Goal: Book appointment/travel/reservation

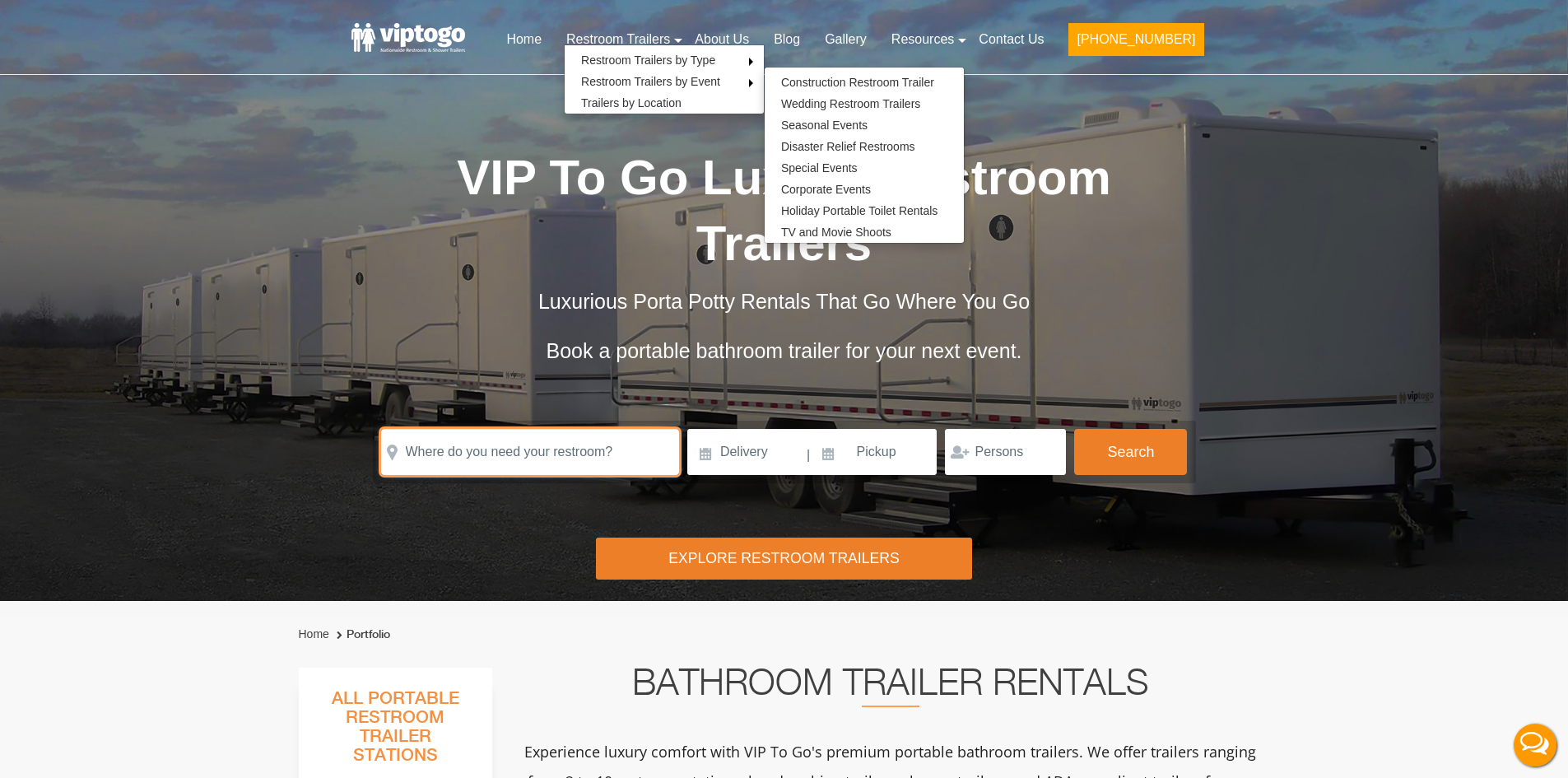
click at [571, 448] on input "text" at bounding box center [530, 452] width 298 height 46
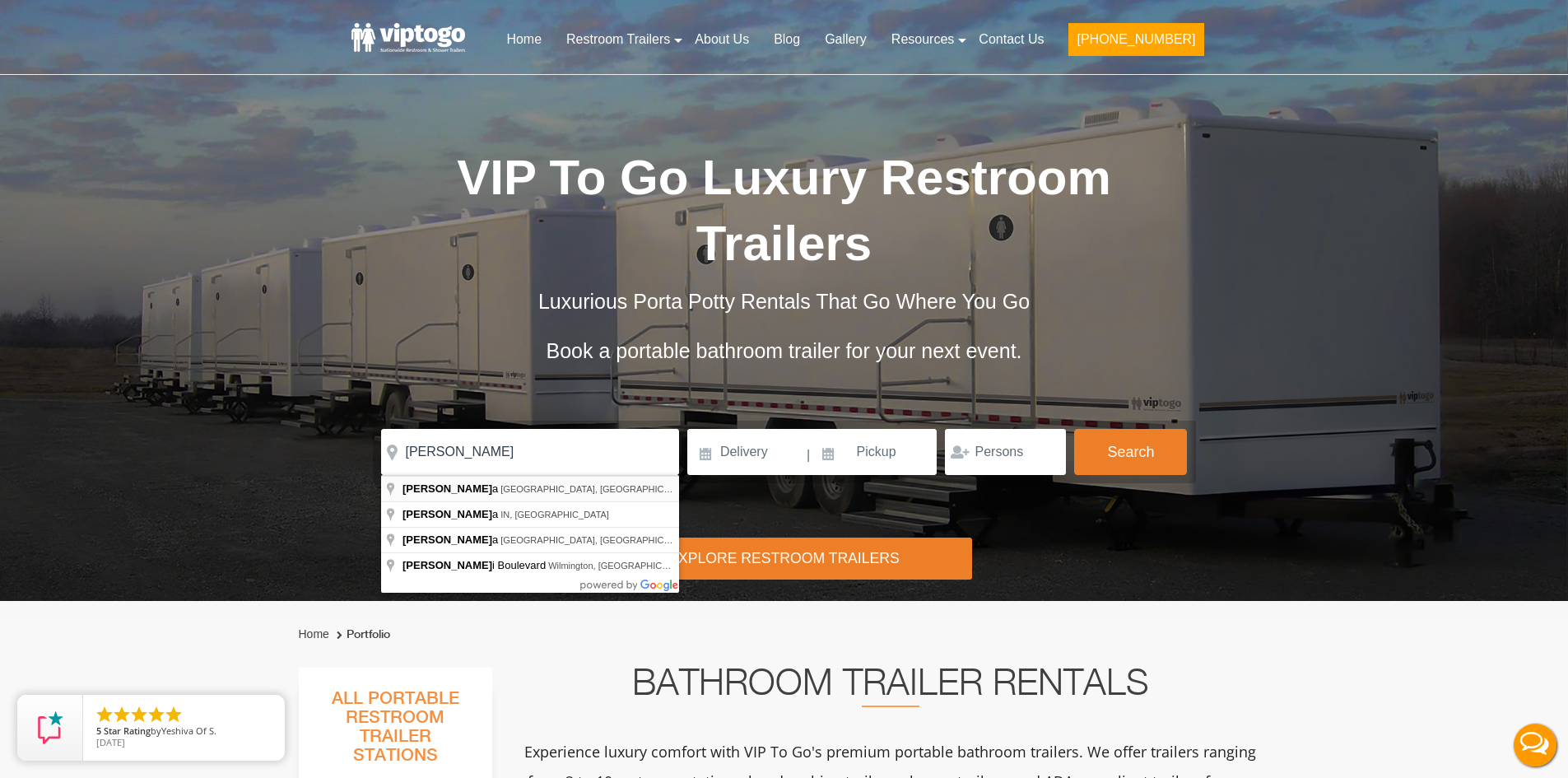
type input "Medora, [GEOGRAPHIC_DATA], [GEOGRAPHIC_DATA]"
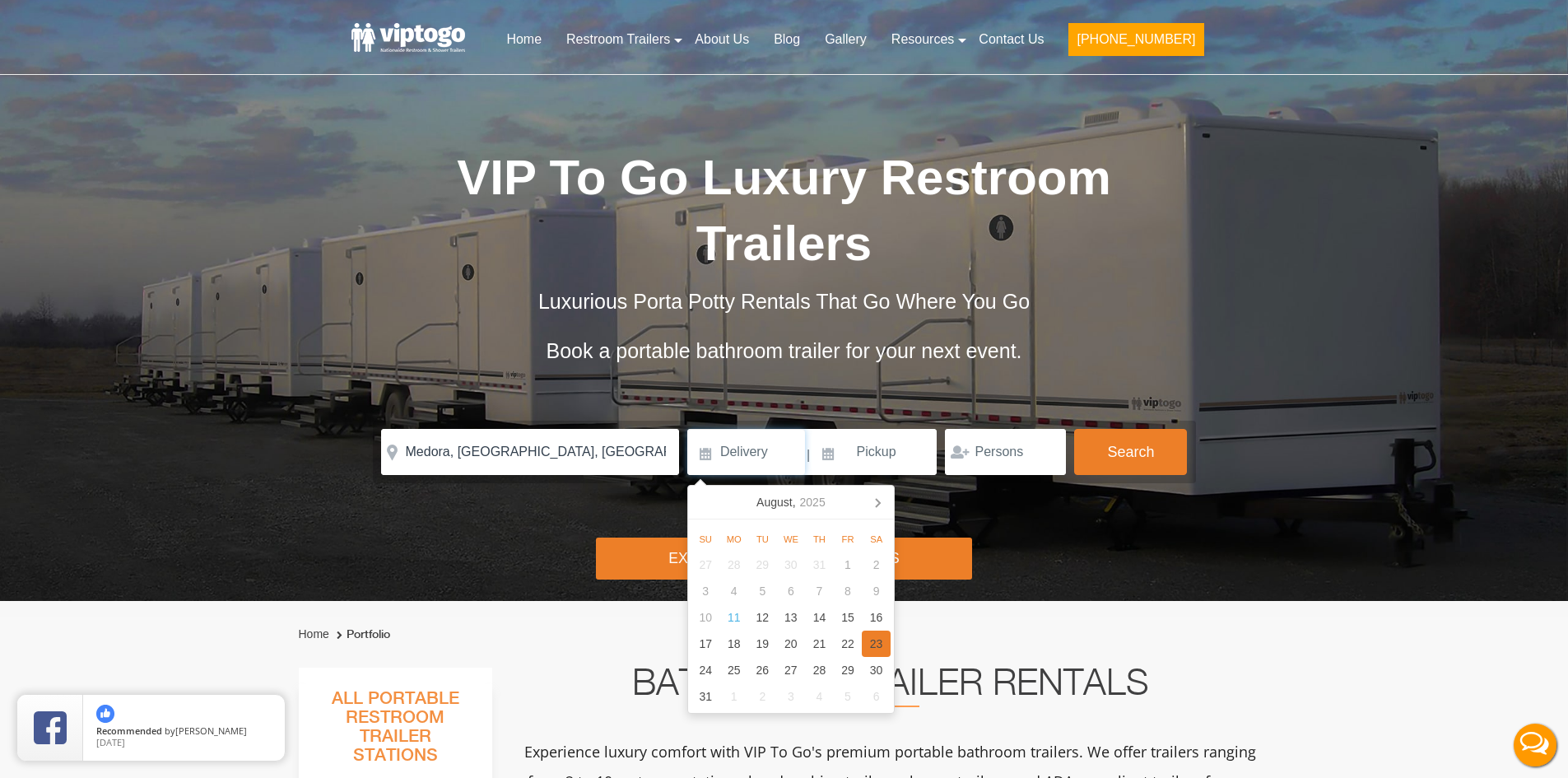
click at [873, 638] on div "23" at bounding box center [876, 643] width 29 height 27
type input "[DATE]"
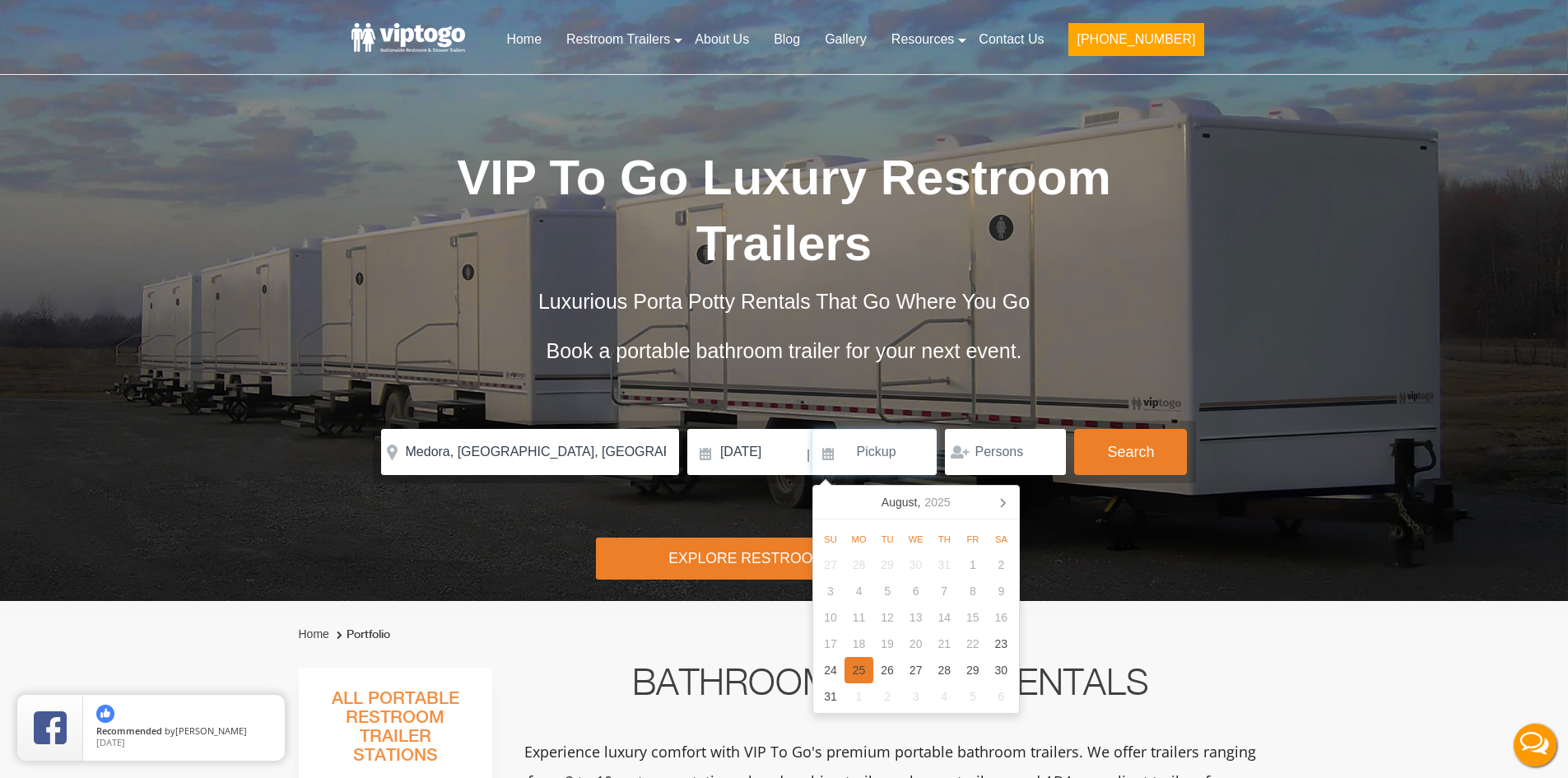
click at [859, 674] on div "25" at bounding box center [859, 670] width 29 height 27
type input "[DATE]"
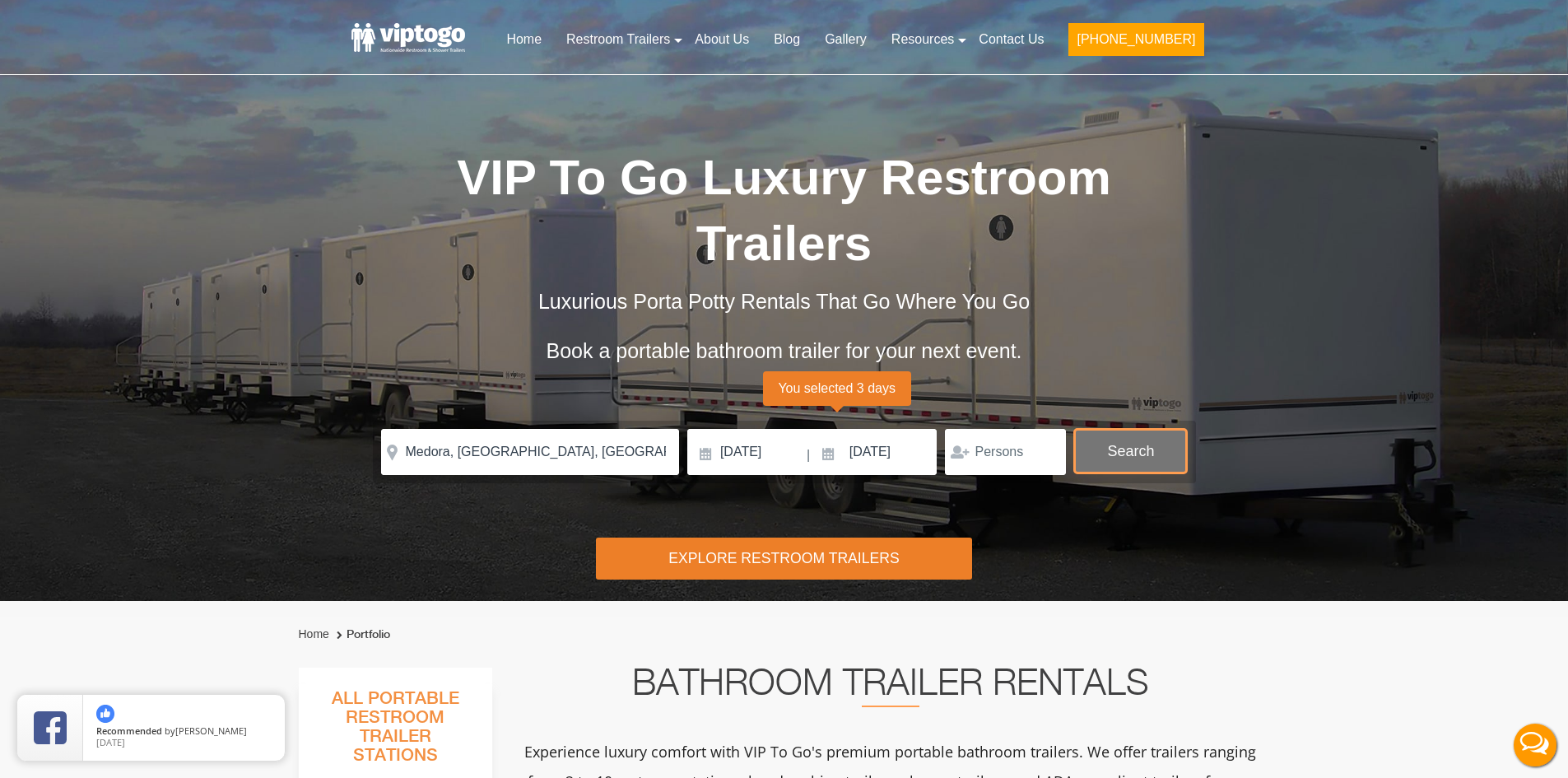
click at [1144, 444] on button "Search" at bounding box center [1131, 451] width 113 height 44
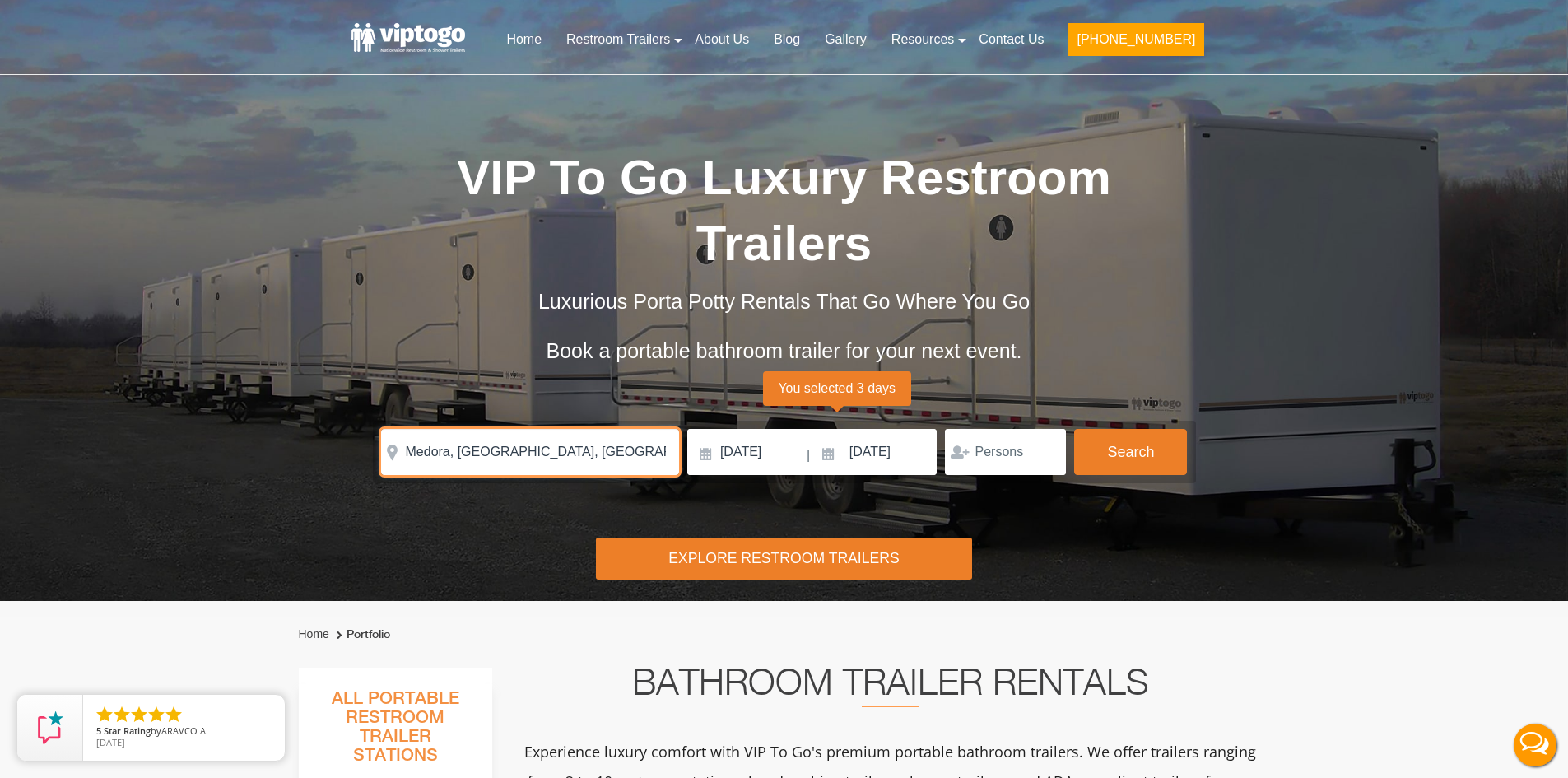
drag, startPoint x: 621, startPoint y: 445, endPoint x: 274, endPoint y: 444, distance: 347.0
click at [274, 444] on div "Risk-Free Reservation! Free cancellation up to 48 hours before delivery. Book n…" at bounding box center [784, 300] width 1568 height 601
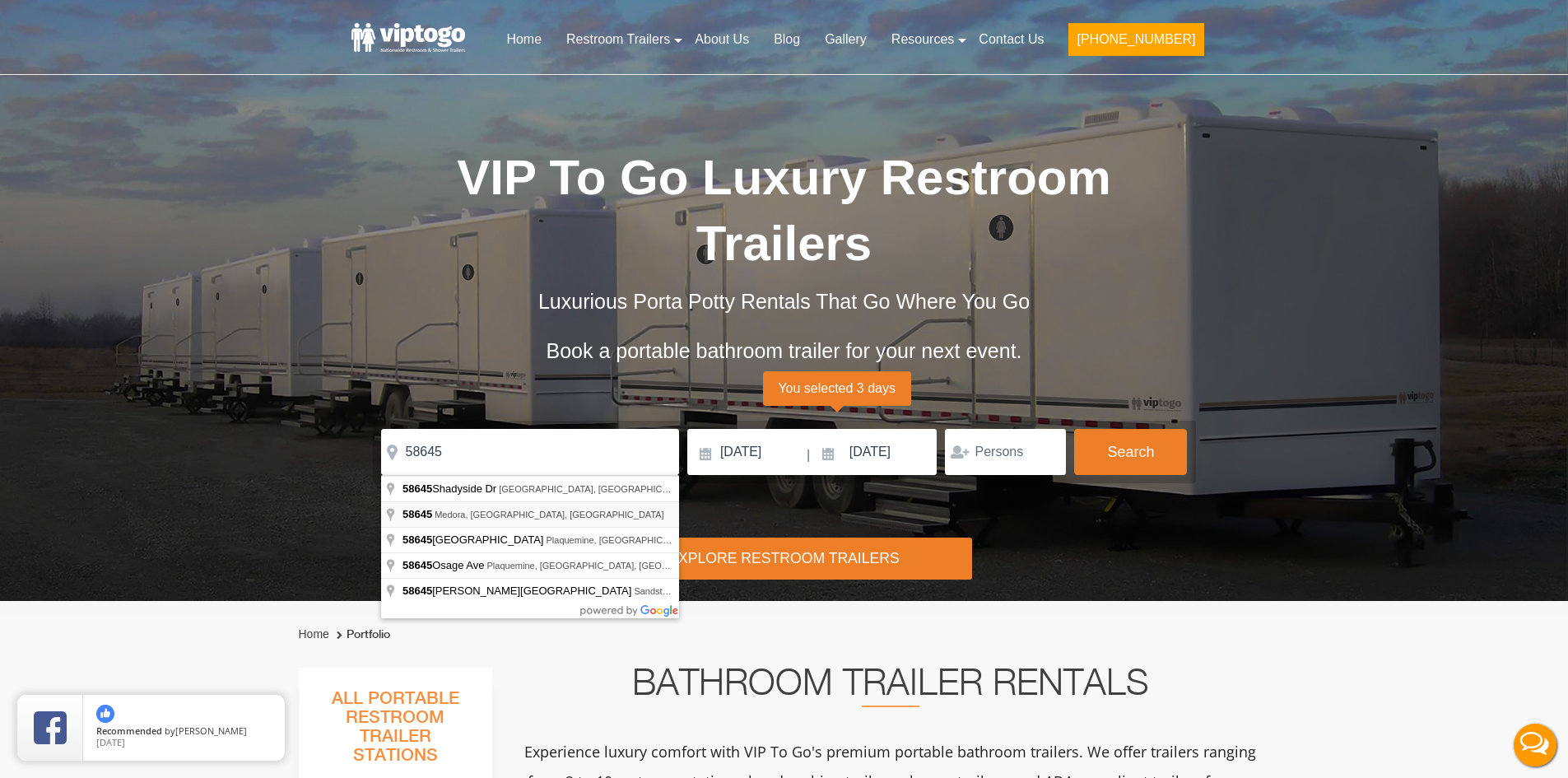
type input "Medora, ND 58645, [GEOGRAPHIC_DATA]"
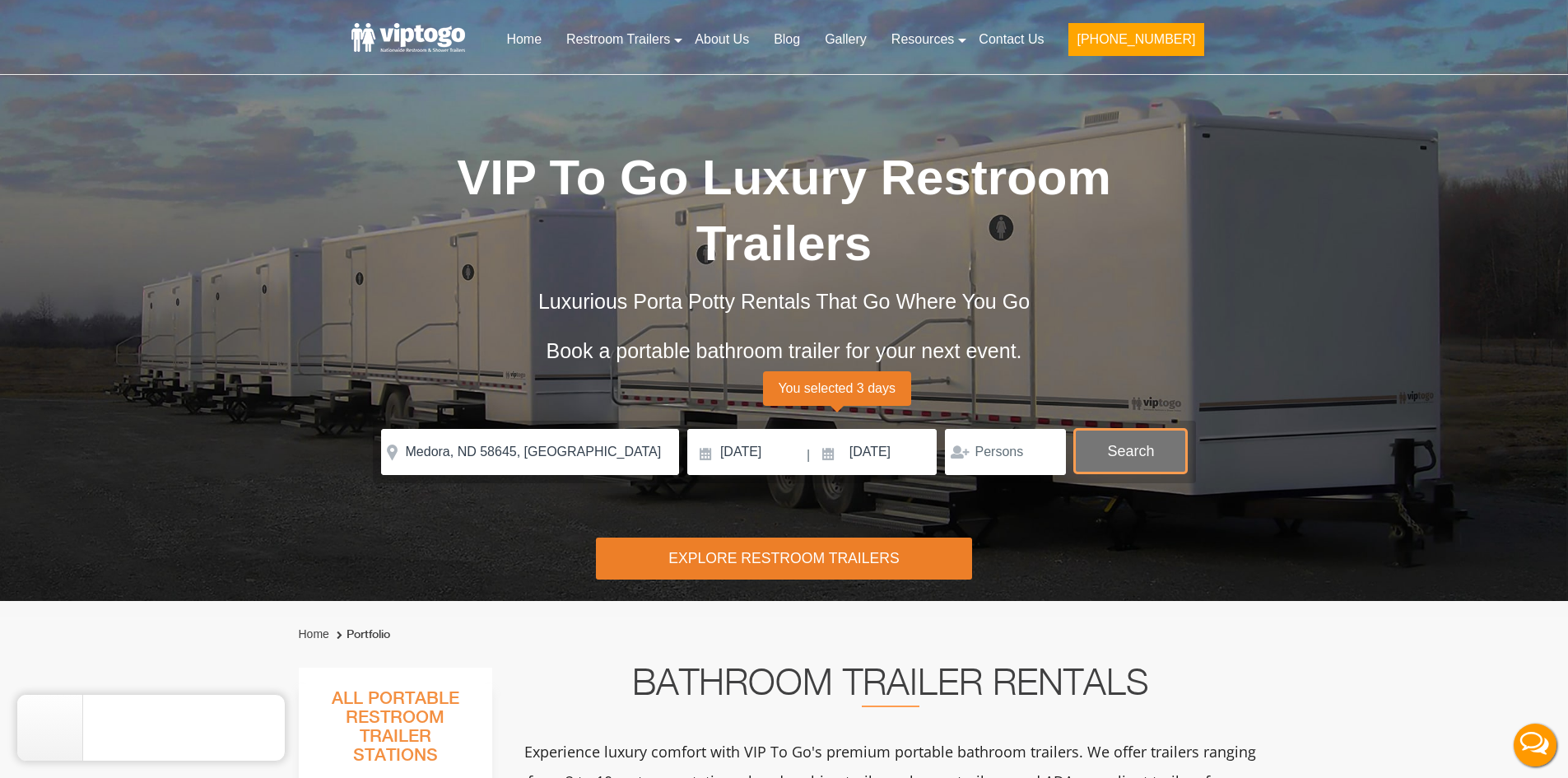
click at [1121, 465] on button "Search" at bounding box center [1131, 451] width 113 height 44
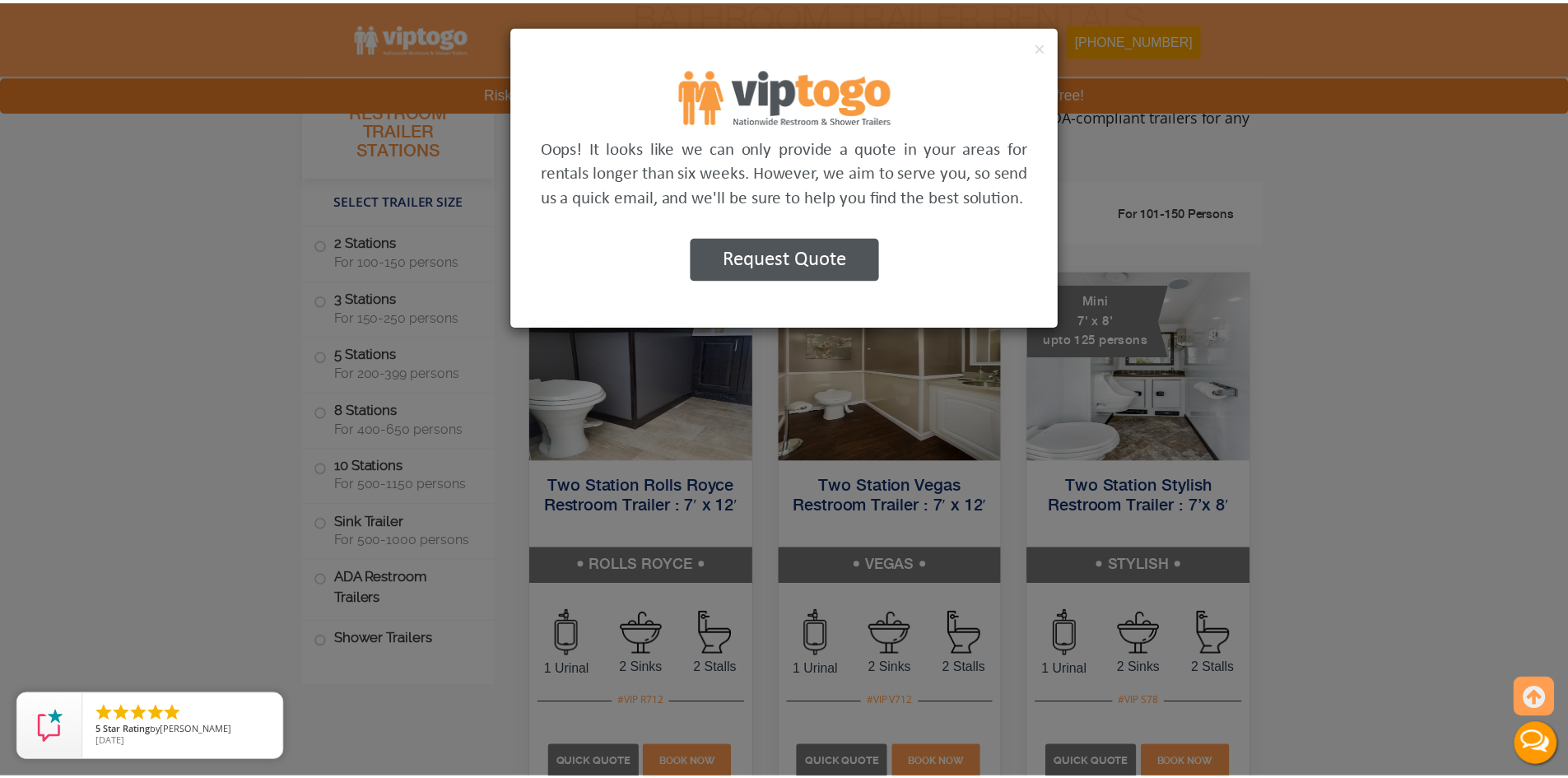
scroll to position [668, 0]
